Goal: Information Seeking & Learning: Check status

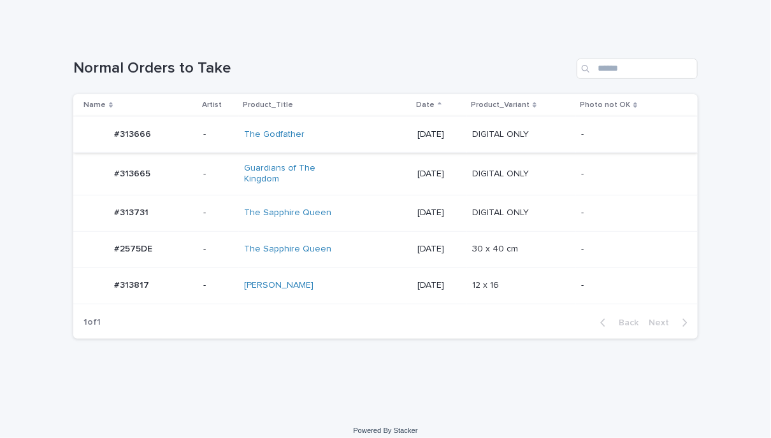
scroll to position [169, 0]
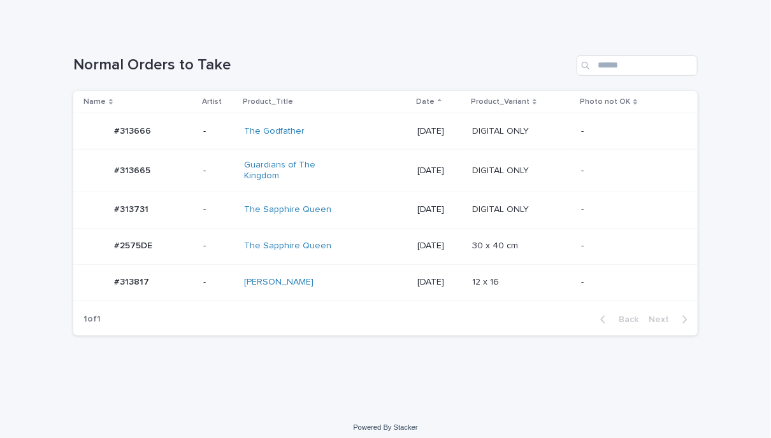
click at [584, 116] on td "-" at bounding box center [637, 131] width 122 height 36
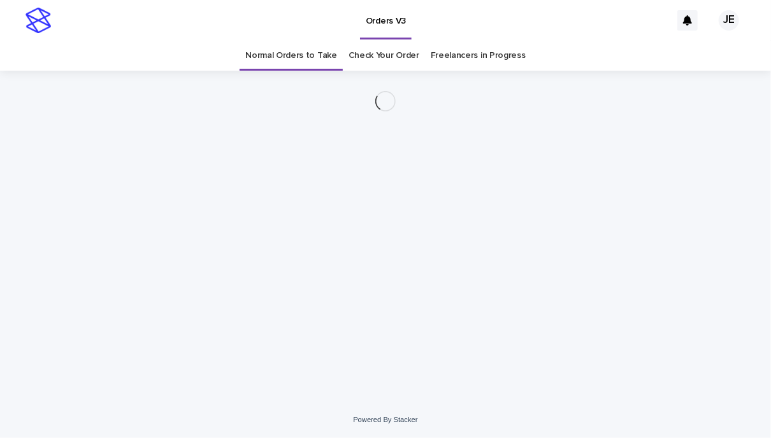
click at [573, 129] on div at bounding box center [385, 101] width 624 height 61
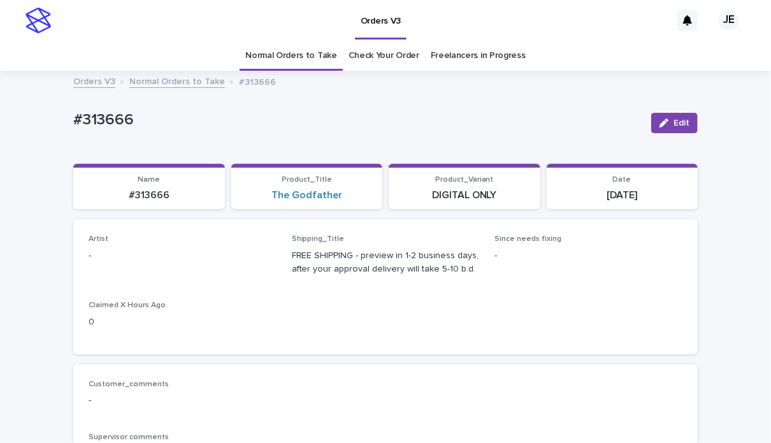
click at [157, 82] on link "Normal Orders to Take" at bounding box center [177, 80] width 96 height 15
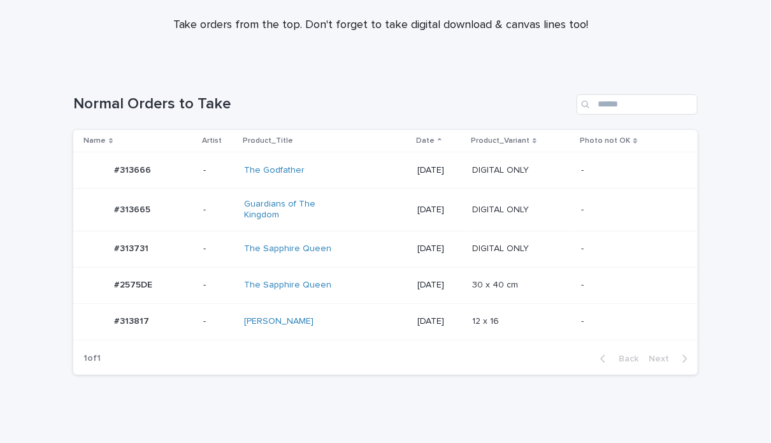
scroll to position [165, 0]
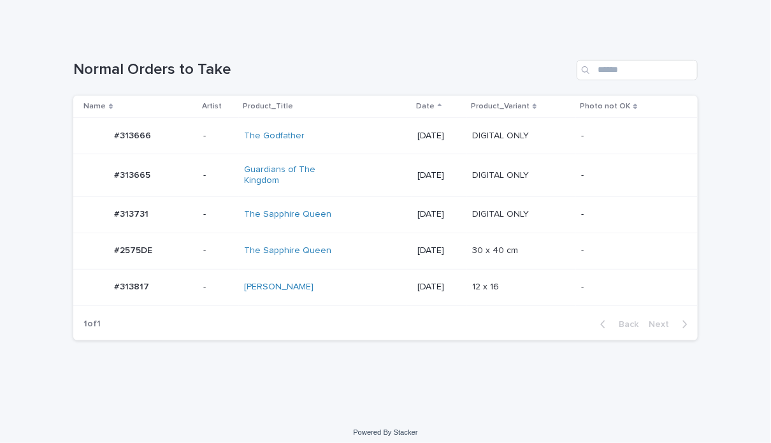
click at [422, 171] on p "[DATE]" at bounding box center [439, 175] width 45 height 11
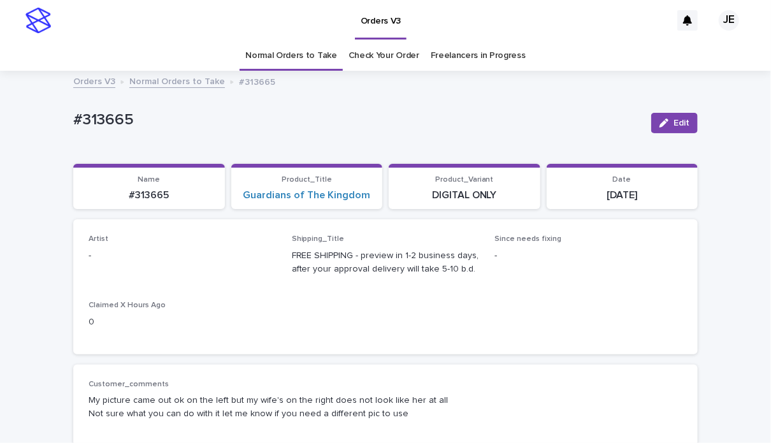
click at [205, 78] on link "Normal Orders to Take" at bounding box center [177, 80] width 96 height 15
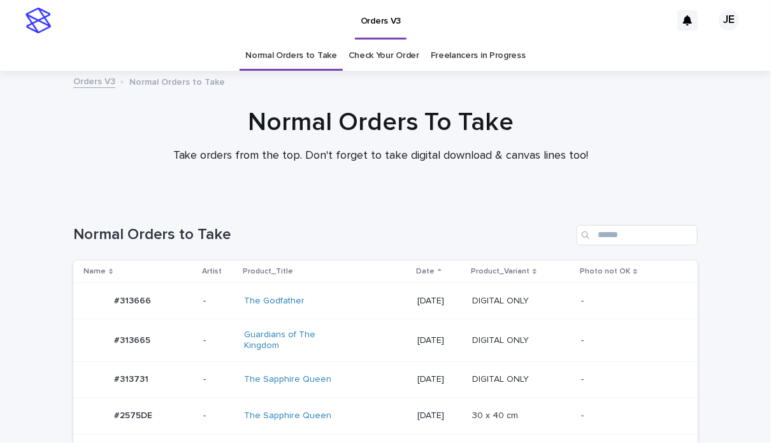
scroll to position [41, 0]
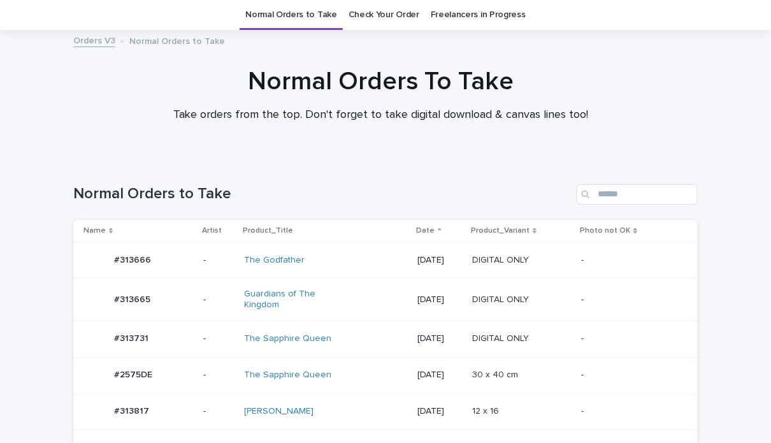
click at [462, 333] on p "[DATE]" at bounding box center [439, 338] width 45 height 11
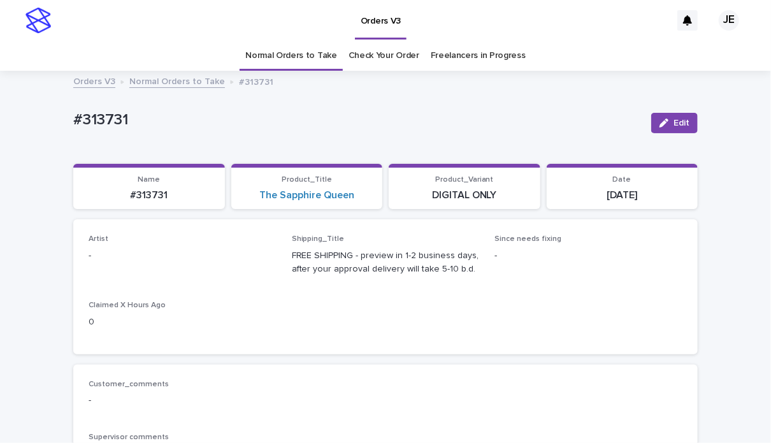
click at [196, 83] on link "Normal Orders to Take" at bounding box center [177, 80] width 96 height 15
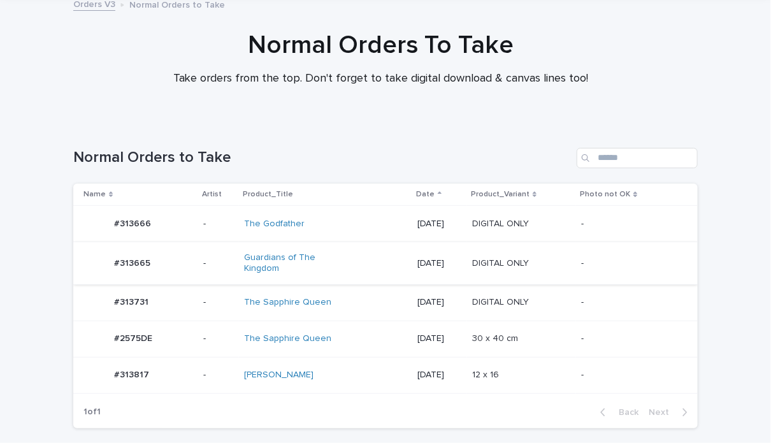
scroll to position [165, 0]
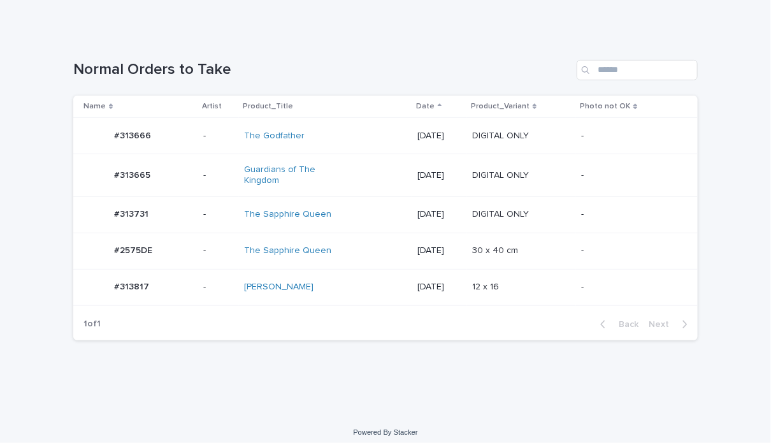
click at [417, 284] on p "[DATE]" at bounding box center [439, 287] width 45 height 11
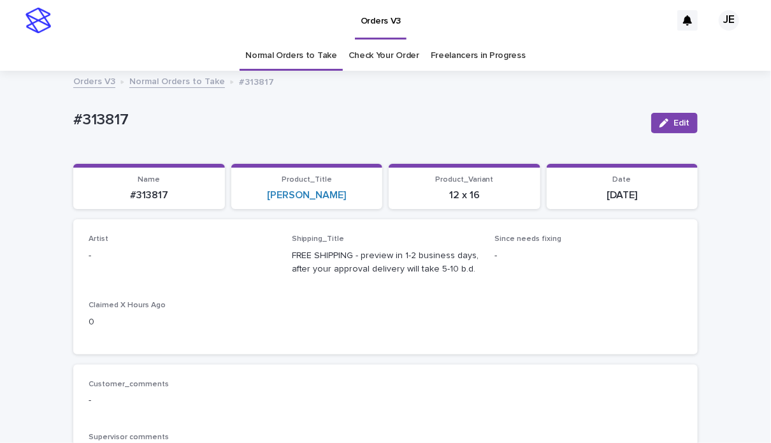
click at [145, 89] on div "Orders V3 Normal Orders to Take #313817" at bounding box center [385, 82] width 637 height 18
click at [152, 83] on link "Normal Orders to Take" at bounding box center [177, 80] width 96 height 15
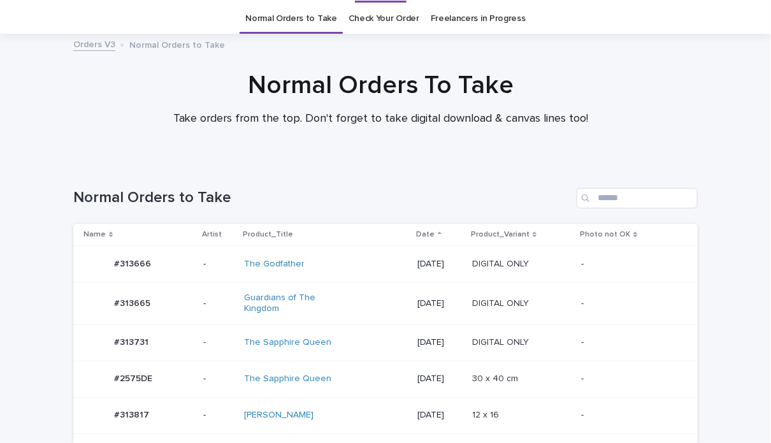
scroll to position [41, 0]
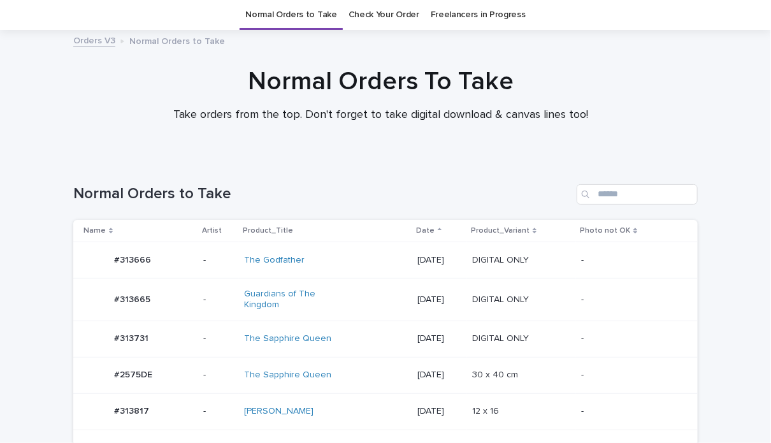
click at [417, 261] on p "[DATE]" at bounding box center [439, 260] width 45 height 11
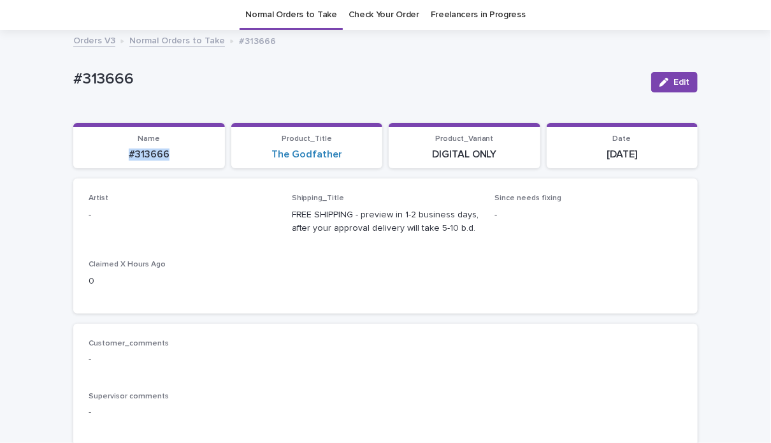
drag, startPoint x: 180, startPoint y: 157, endPoint x: 106, endPoint y: 160, distance: 74.6
click at [106, 160] on p "#313666" at bounding box center [149, 154] width 136 height 12
copy p "#313666"
click at [162, 38] on link "Normal Orders to Take" at bounding box center [177, 39] width 96 height 15
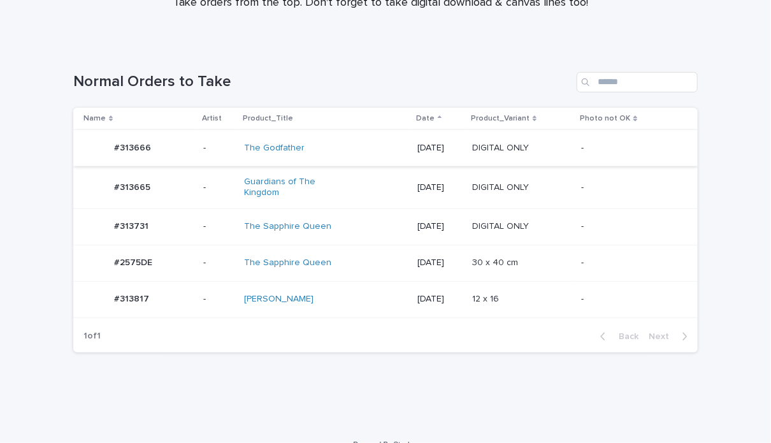
scroll to position [165, 0]
